Goal: Task Accomplishment & Management: Manage account settings

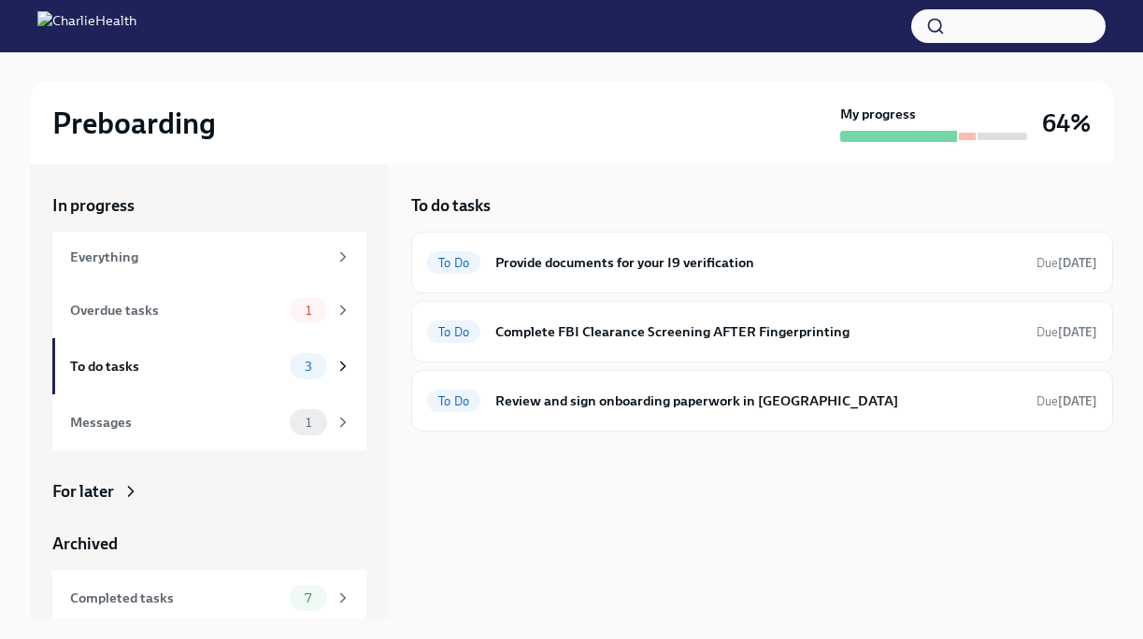
scroll to position [32, 0]
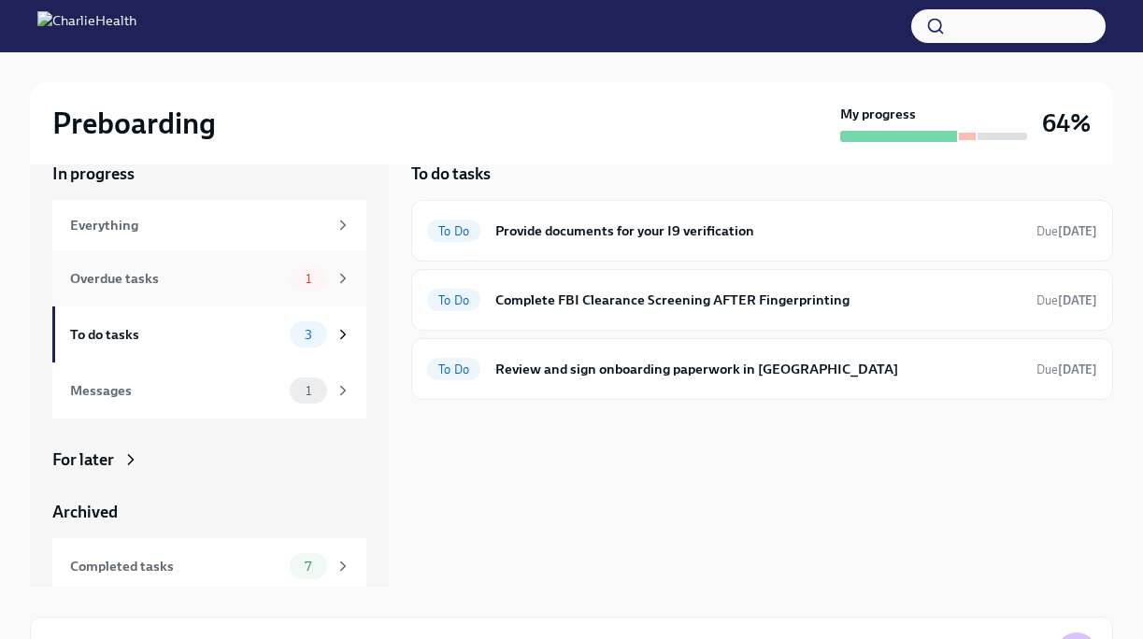
click at [237, 303] on div "Overdue tasks 1" at bounding box center [209, 278] width 314 height 56
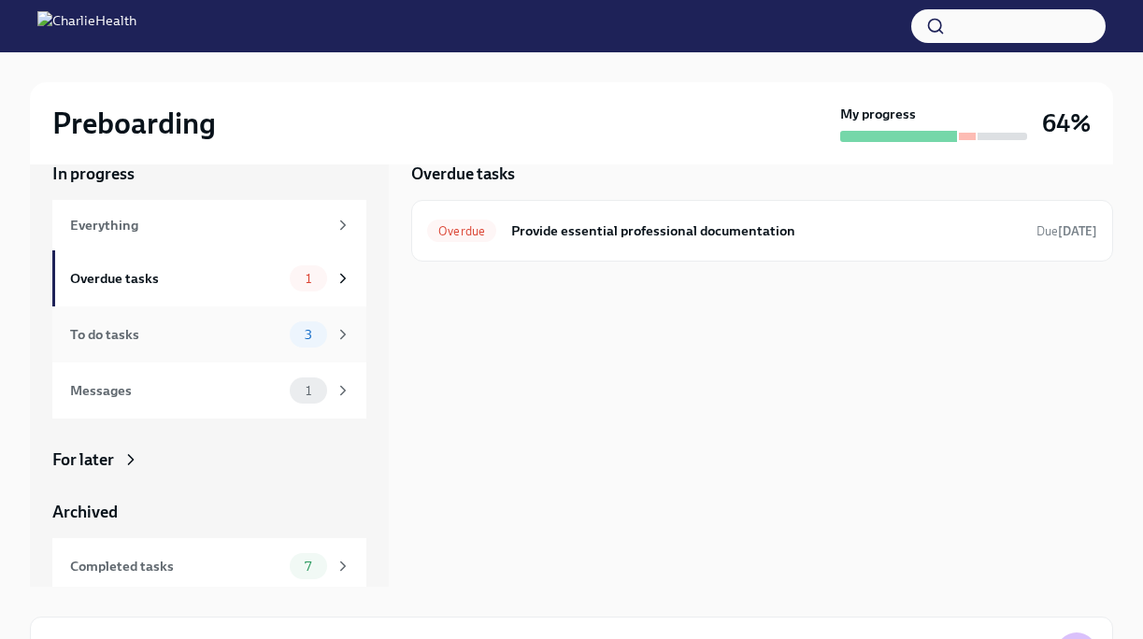
click at [230, 328] on div "To do tasks" at bounding box center [176, 334] width 212 height 21
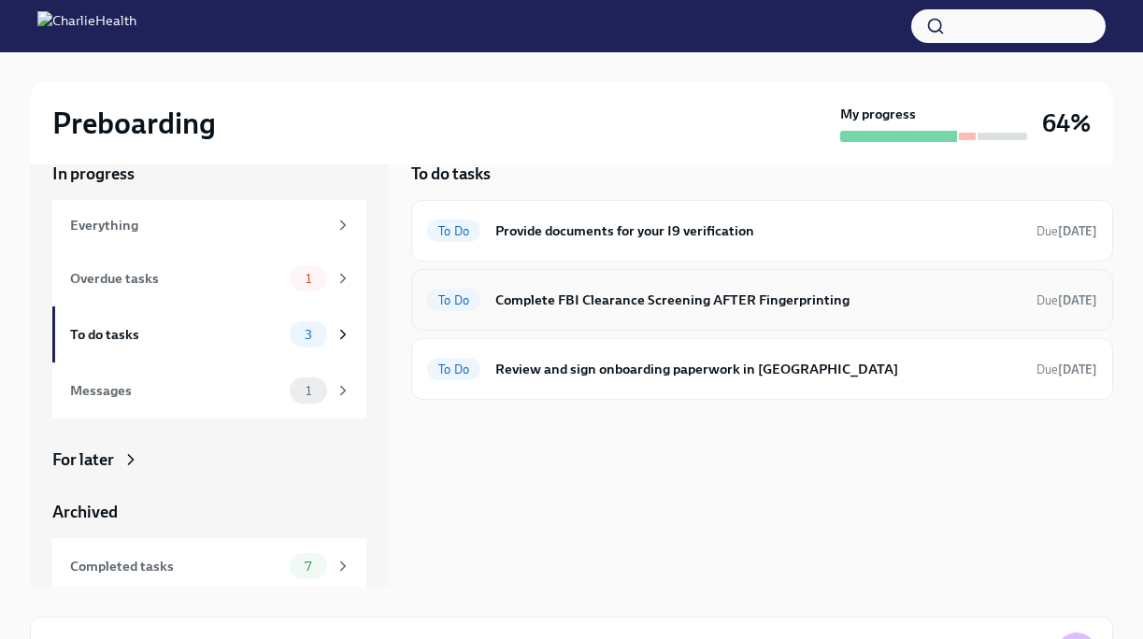
click at [650, 295] on h6 "Complete FBI Clearance Screening AFTER Fingerprinting" at bounding box center [758, 300] width 526 height 21
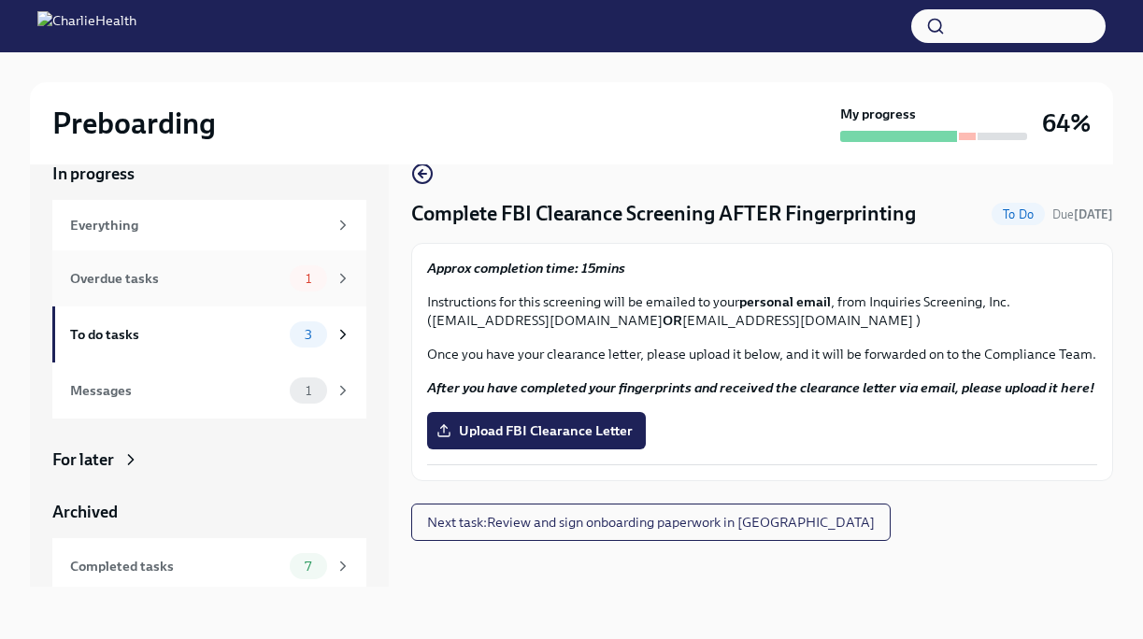
click at [350, 280] on icon at bounding box center [342, 278] width 17 height 17
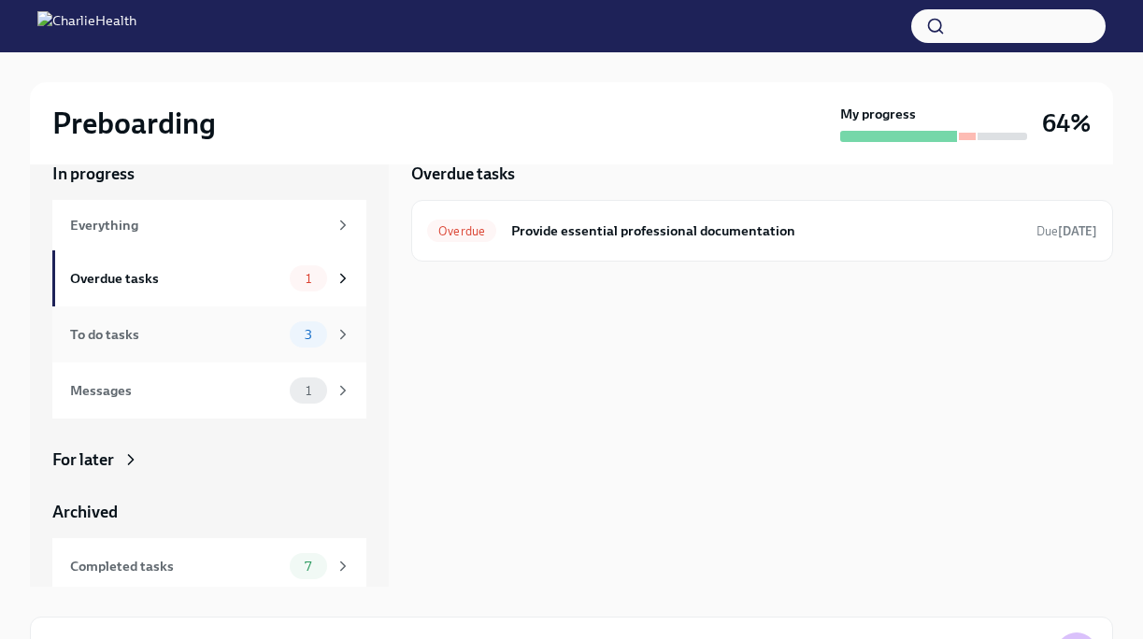
click at [344, 338] on icon at bounding box center [342, 334] width 17 height 17
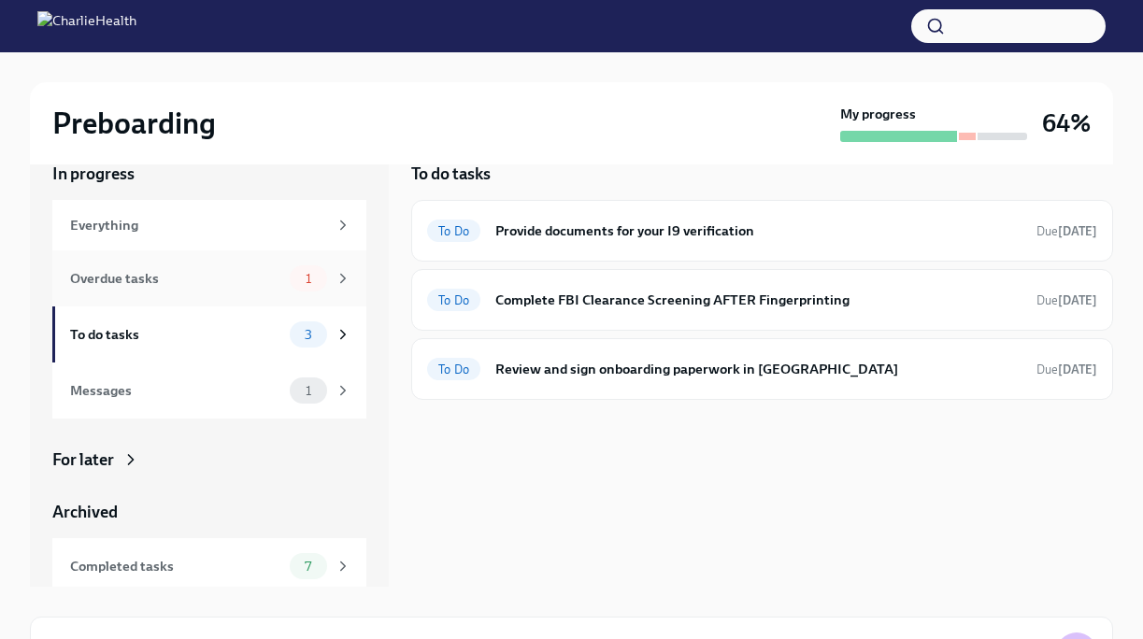
click at [335, 294] on div "Overdue tasks 1" at bounding box center [209, 278] width 314 height 56
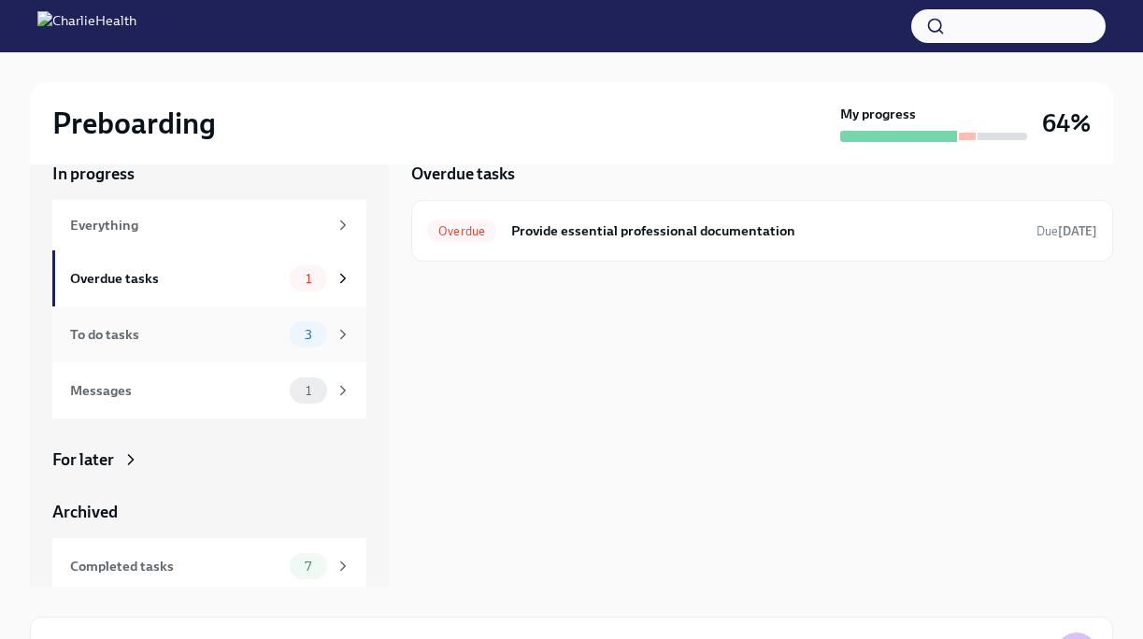
click at [307, 323] on div "3" at bounding box center [308, 334] width 37 height 26
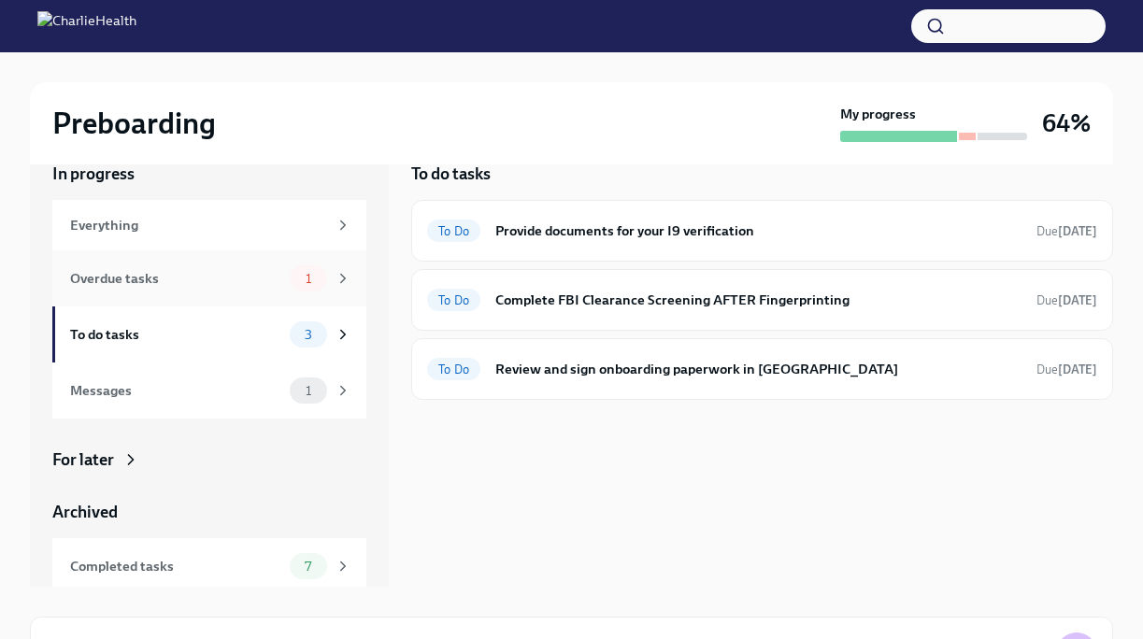
click at [330, 293] on div "Overdue tasks 1" at bounding box center [209, 278] width 314 height 56
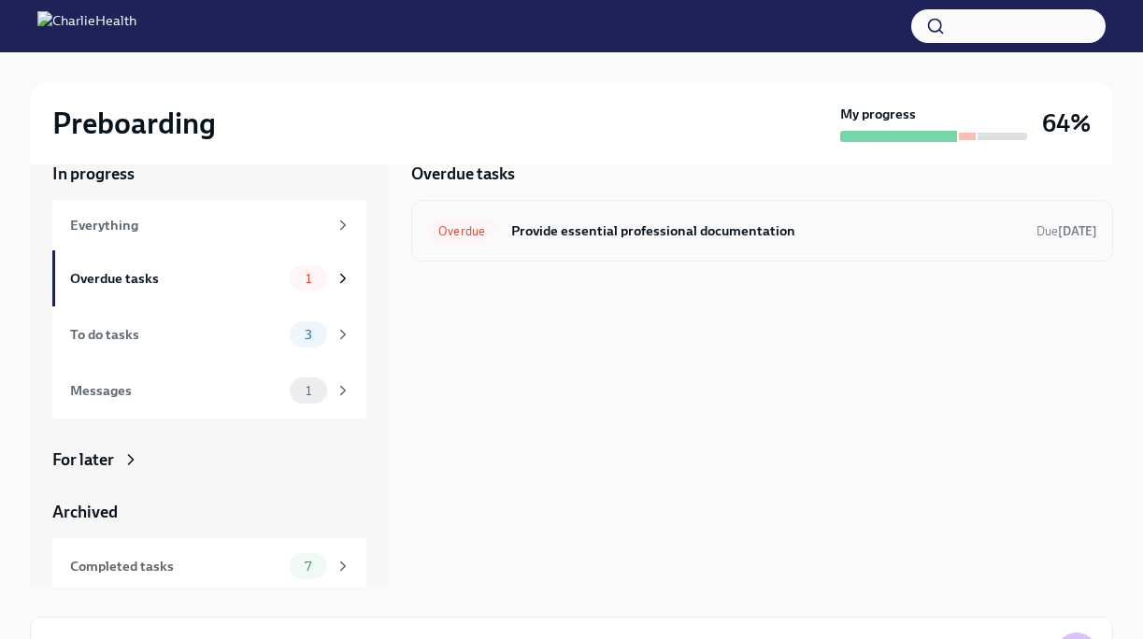
click at [492, 234] on span "Overdue" at bounding box center [461, 231] width 69 height 14
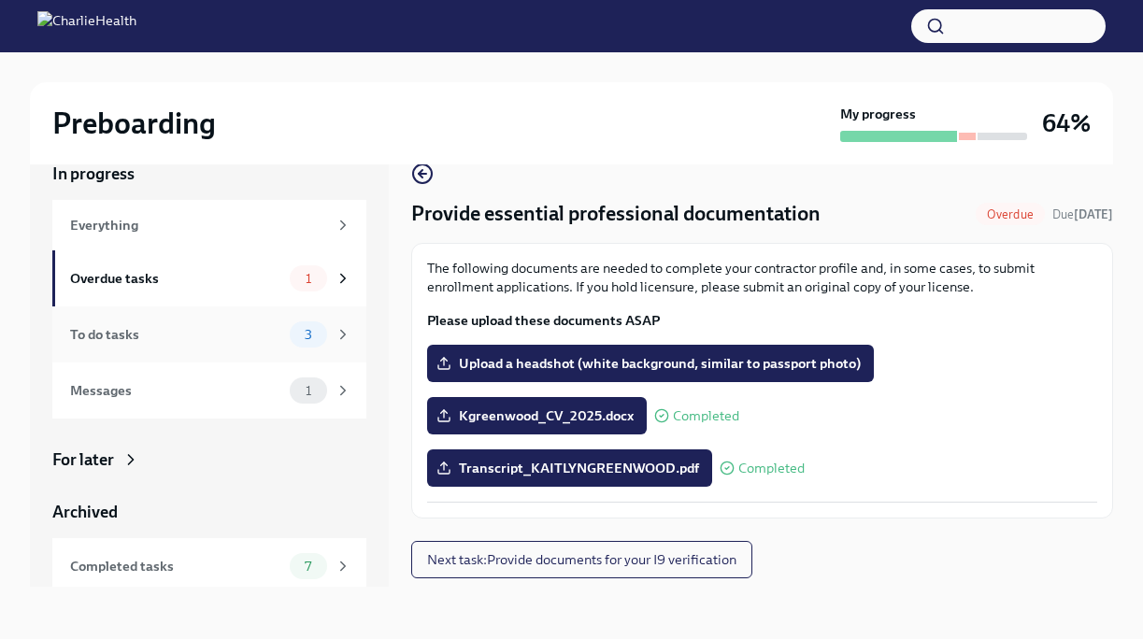
click at [247, 331] on div "To do tasks" at bounding box center [176, 334] width 212 height 21
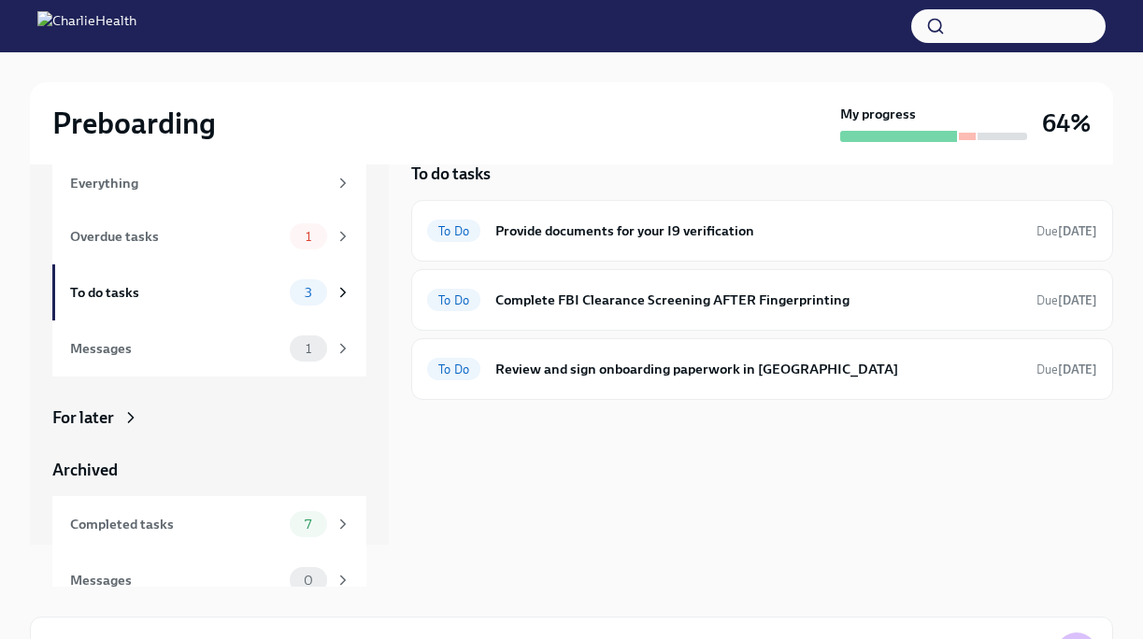
scroll to position [64, 0]
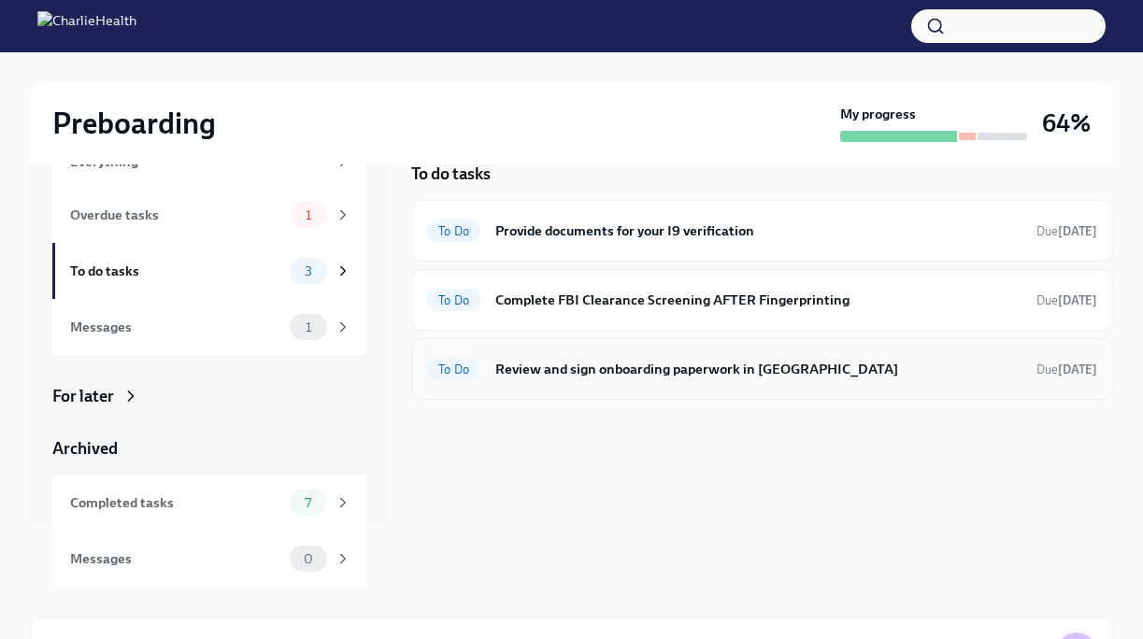
click at [590, 376] on h6 "Review and sign onboarding paperwork in [GEOGRAPHIC_DATA]" at bounding box center [758, 369] width 526 height 21
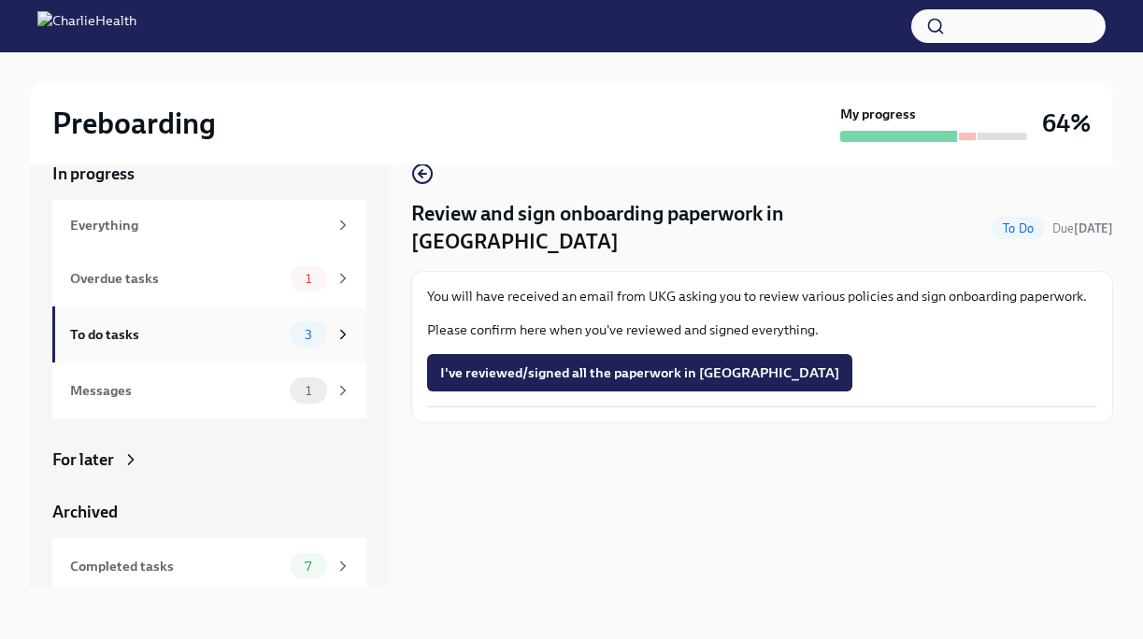
click at [221, 323] on div "To do tasks 3" at bounding box center [210, 334] width 281 height 26
